Goal: Task Accomplishment & Management: Manage account settings

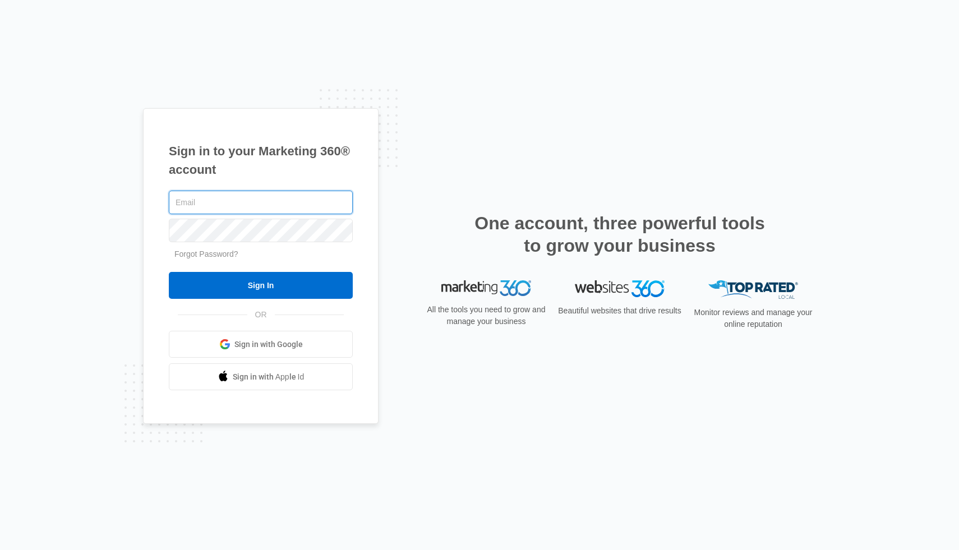
click at [276, 194] on input "text" at bounding box center [261, 203] width 184 height 24
paste input "[EMAIL_ADDRESS][DOMAIN_NAME]"
type input "[EMAIL_ADDRESS][DOMAIN_NAME]"
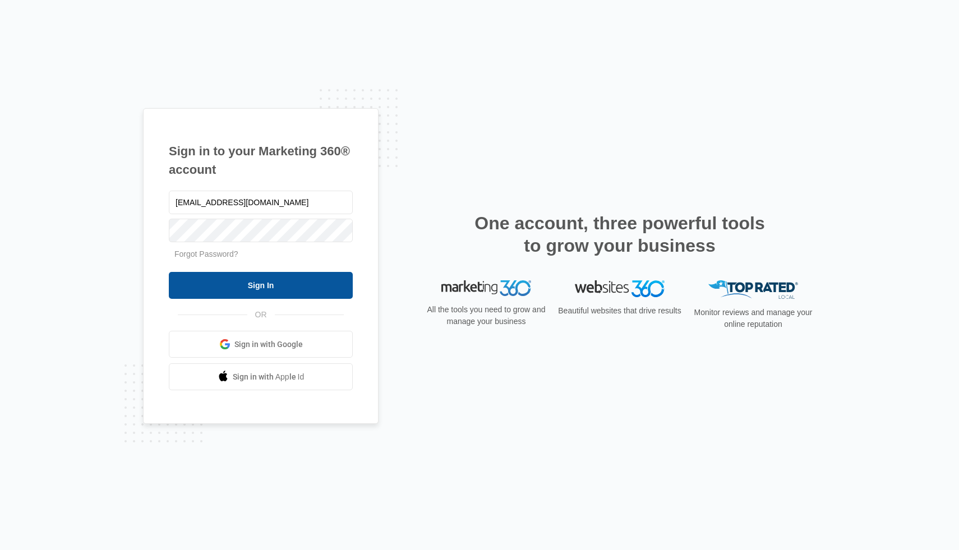
click at [223, 282] on input "Sign In" at bounding box center [261, 285] width 184 height 27
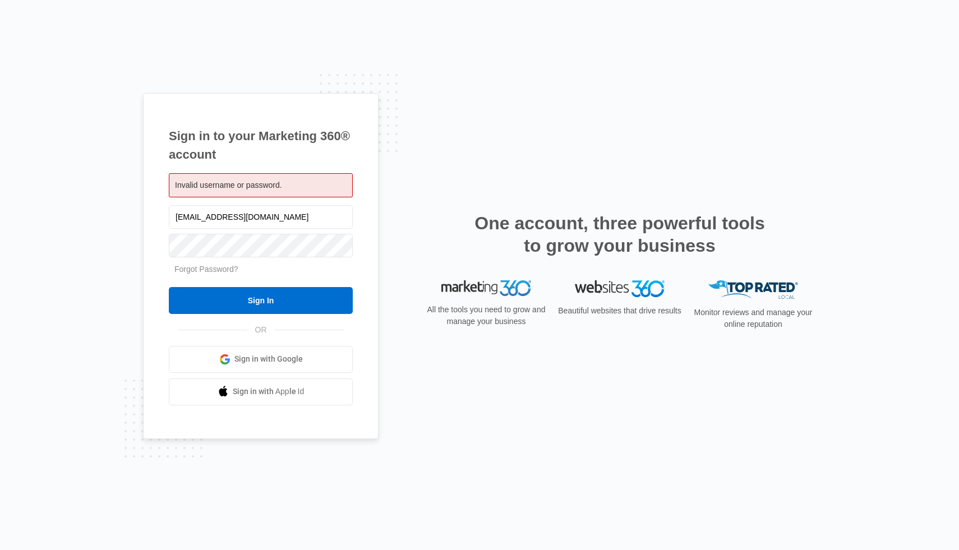
click at [280, 186] on span "Invalid username or password." at bounding box center [228, 185] width 107 height 9
click at [272, 216] on input "[EMAIL_ADDRESS][DOMAIN_NAME]" at bounding box center [261, 217] width 184 height 24
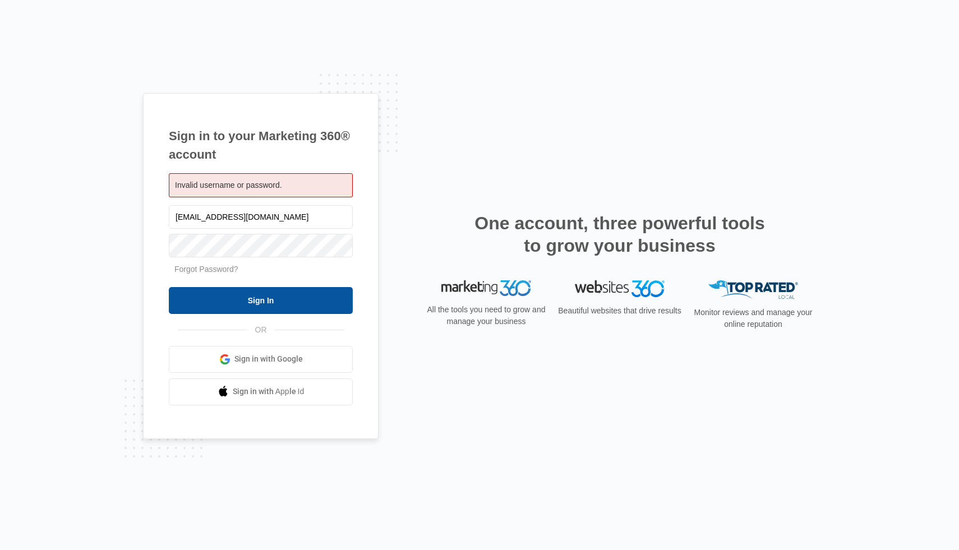
click at [235, 295] on input "Sign In" at bounding box center [261, 300] width 184 height 27
click at [298, 191] on div "Invalid username or password." at bounding box center [261, 185] width 184 height 24
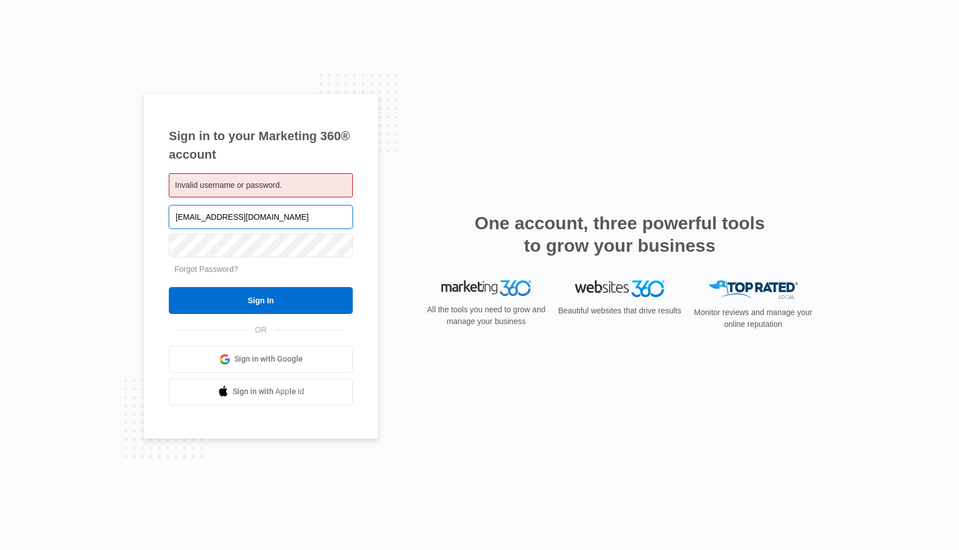
click at [277, 213] on input "[EMAIL_ADDRESS][DOMAIN_NAME]" at bounding box center [261, 217] width 184 height 24
paste input "0joe"
type input "0joelgordon0@gmail.com"
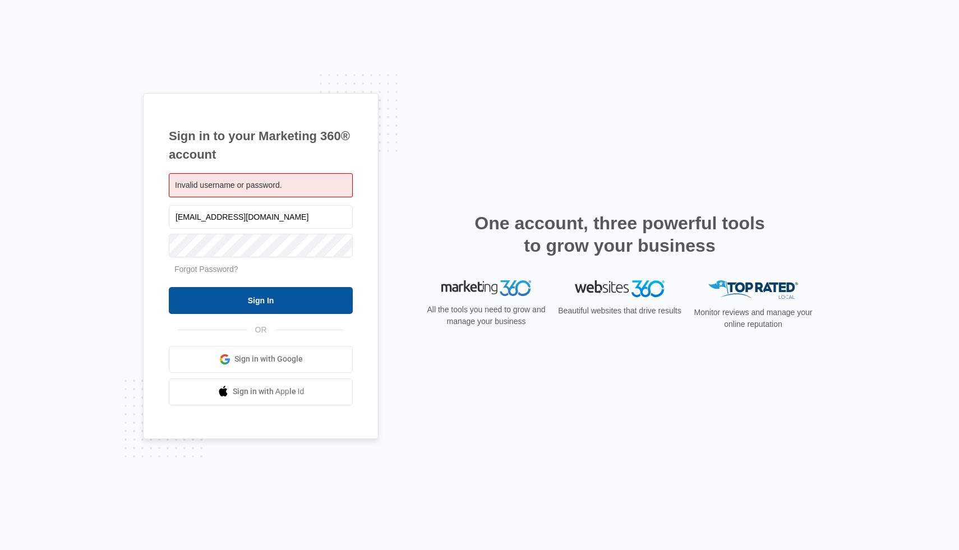
click at [231, 299] on input "Sign In" at bounding box center [261, 300] width 184 height 27
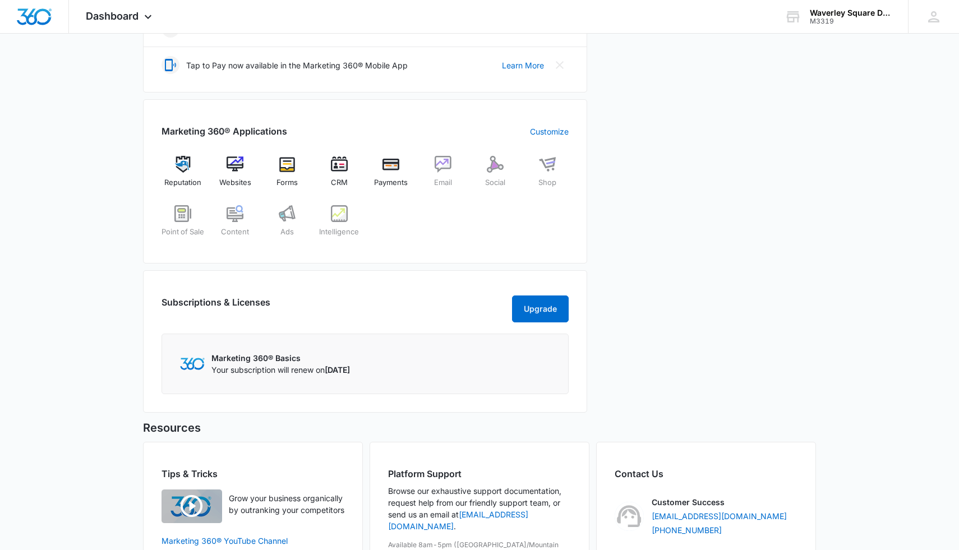
scroll to position [335, 0]
click at [234, 178] on span "Websites" at bounding box center [235, 181] width 32 height 11
